Goal: Find specific page/section: Find specific page/section

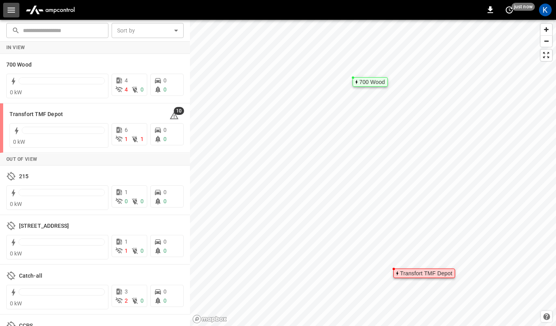
click at [14, 14] on icon "button" at bounding box center [11, 10] width 10 height 10
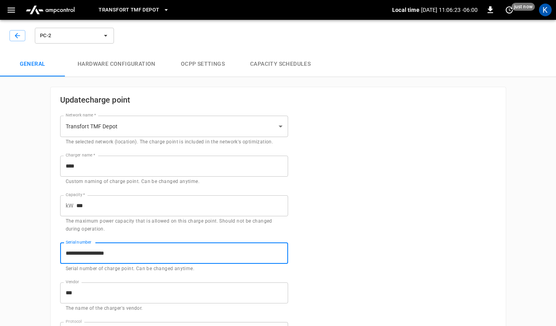
scroll to position [9, 0]
